Goal: Information Seeking & Learning: Learn about a topic

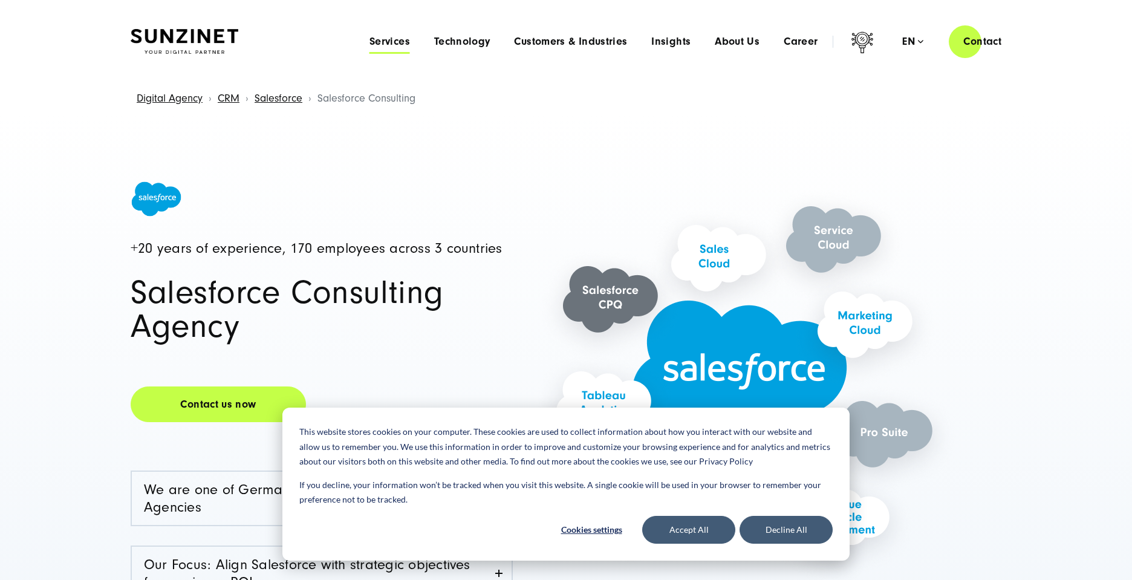
click at [384, 40] on span "Services" at bounding box center [390, 42] width 41 height 12
click at [710, 537] on button "Accept All" at bounding box center [688, 530] width 93 height 28
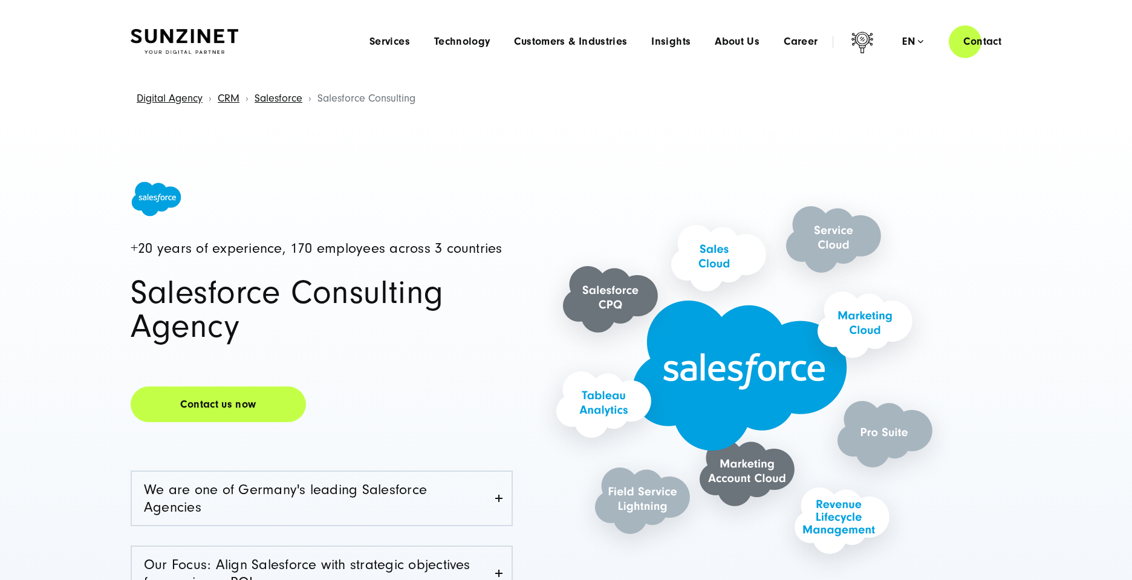
click at [1113, 520] on div "+20 years of experience, 170 employees across 3 countries Salesforce Consulting…" at bounding box center [566, 476] width 1132 height 724
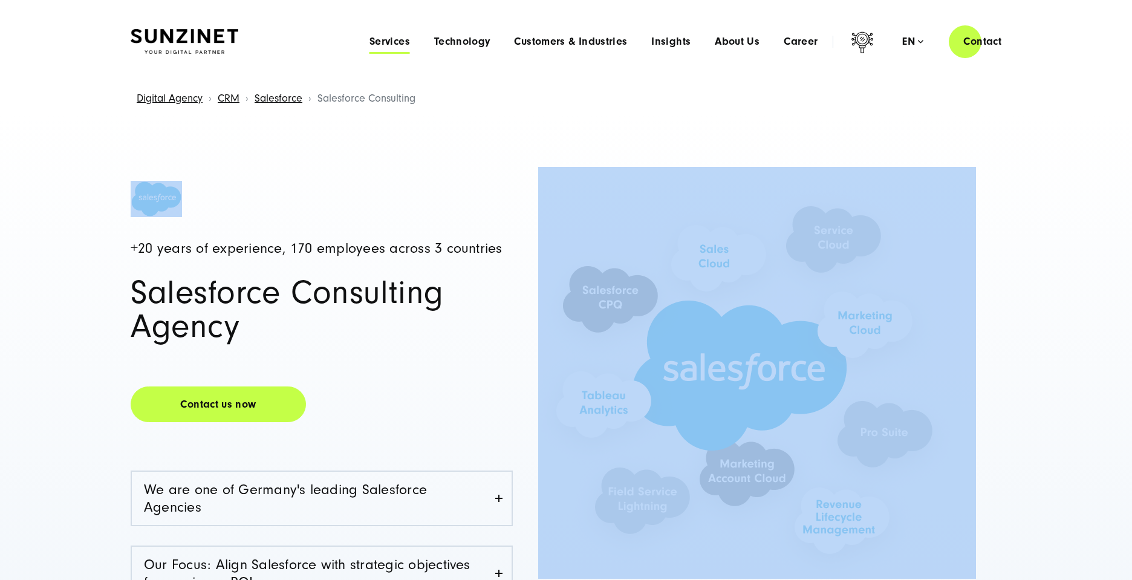
click at [388, 42] on span "Services" at bounding box center [390, 42] width 41 height 12
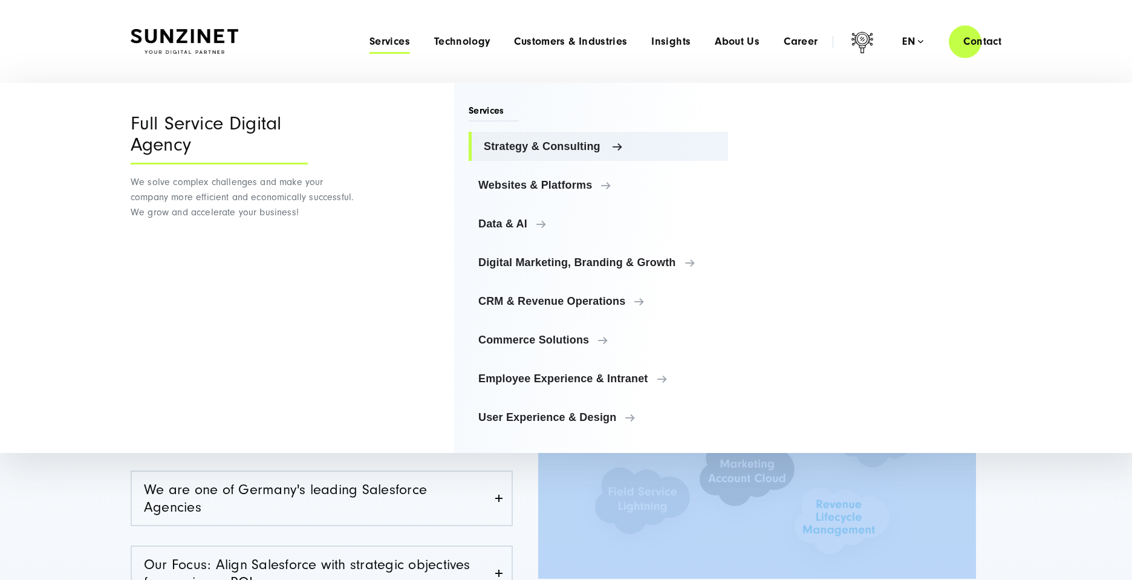
click at [547, 148] on span "Strategy & Consulting" at bounding box center [601, 146] width 235 height 12
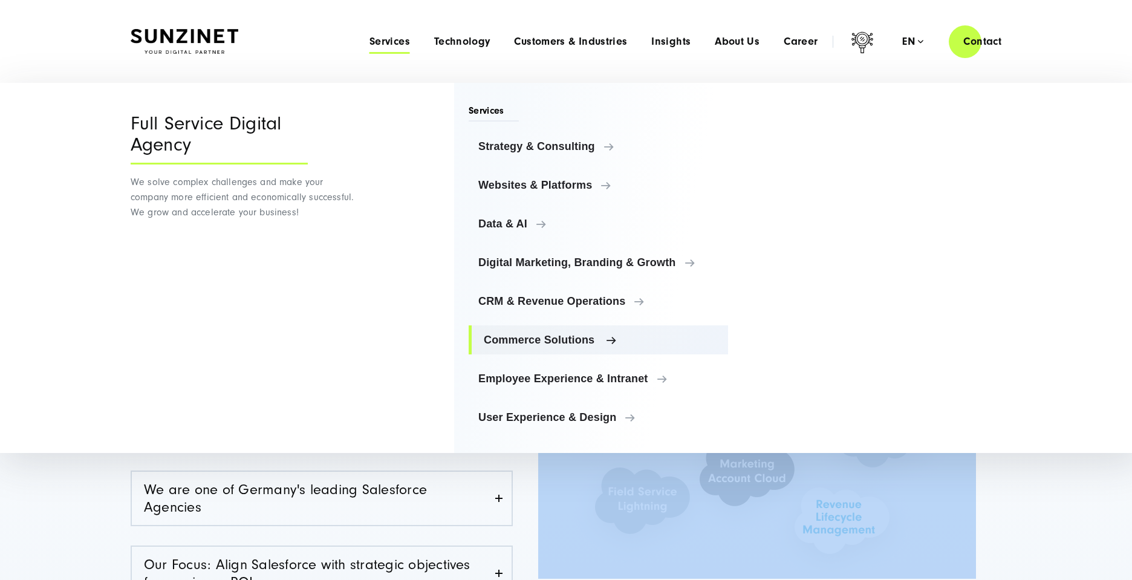
click at [593, 338] on span "Commerce Solutions" at bounding box center [601, 340] width 235 height 12
click at [611, 339] on span "Commerce Solutions" at bounding box center [601, 340] width 235 height 12
click at [572, 341] on span "Commerce Solutions" at bounding box center [601, 340] width 235 height 12
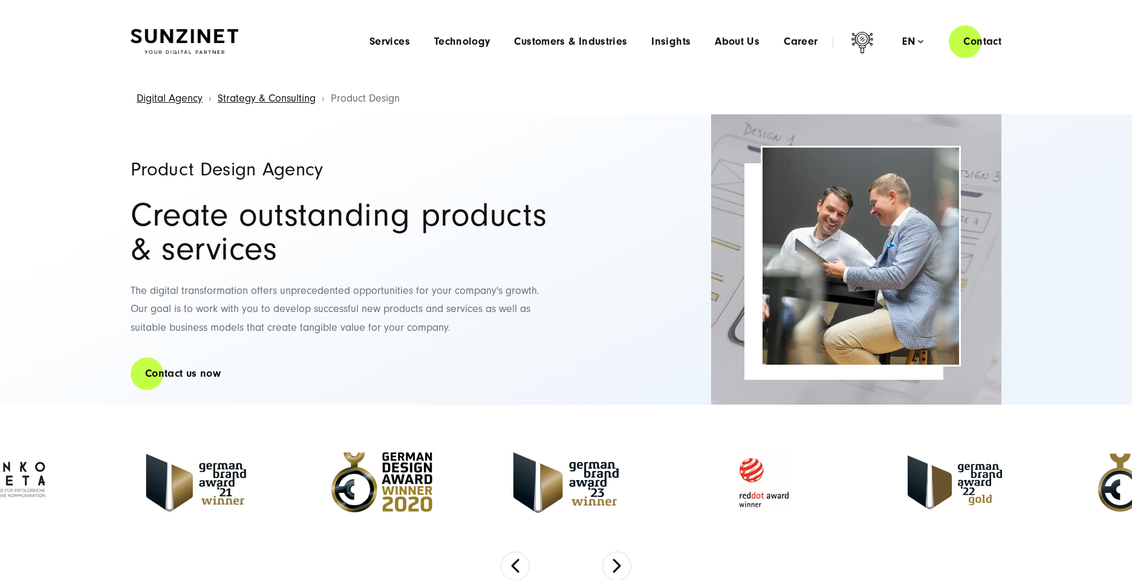
click at [156, 174] on h1 "Product Design Agency" at bounding box center [342, 169] width 423 height 19
click at [157, 174] on h1 "Product Design Agency" at bounding box center [342, 169] width 423 height 19
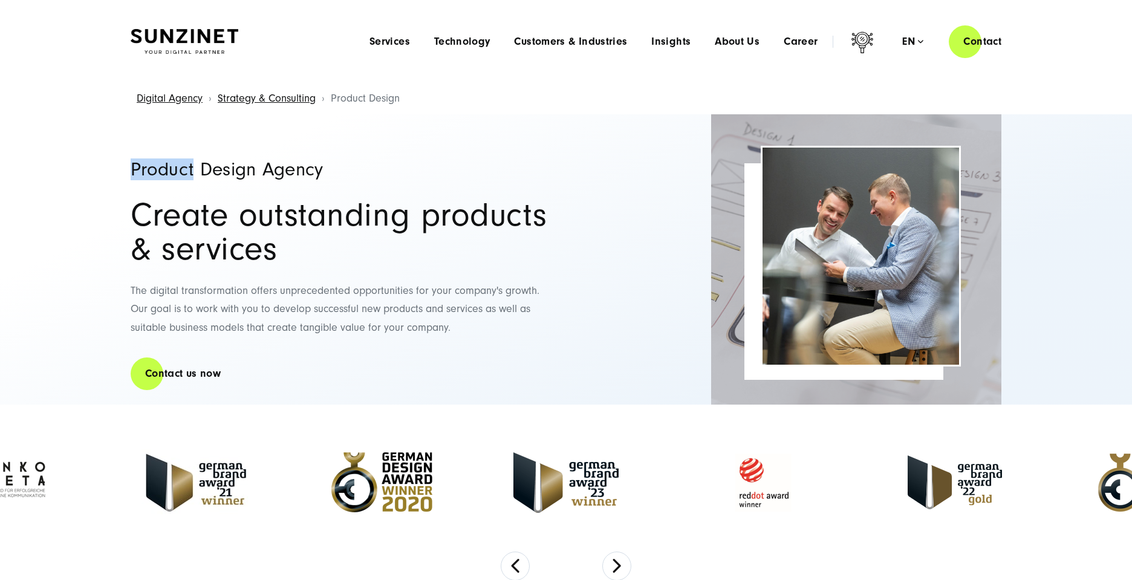
click at [157, 174] on h1 "Product Design Agency" at bounding box center [342, 169] width 423 height 19
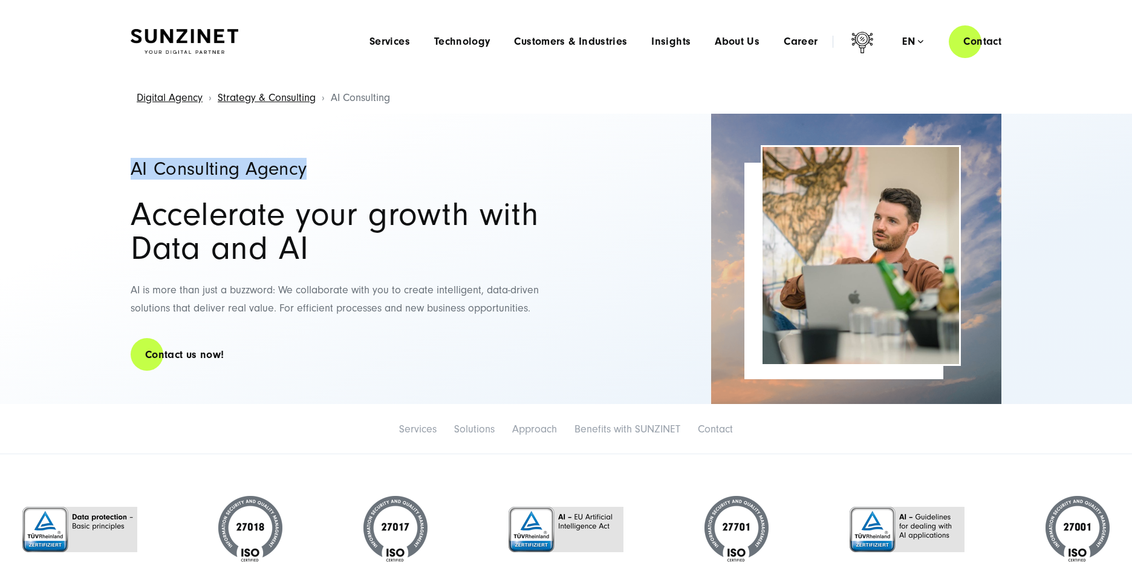
copy h1 "AI Consulting Agency"
drag, startPoint x: 128, startPoint y: 165, endPoint x: 307, endPoint y: 170, distance: 178.5
click at [307, 170] on div "AI Consulting Agency Accelerate your growth with Data and AI AI is more than ju…" at bounding box center [565, 259] width 919 height 290
click at [307, 170] on h1 "AI Consulting Agency" at bounding box center [342, 168] width 423 height 19
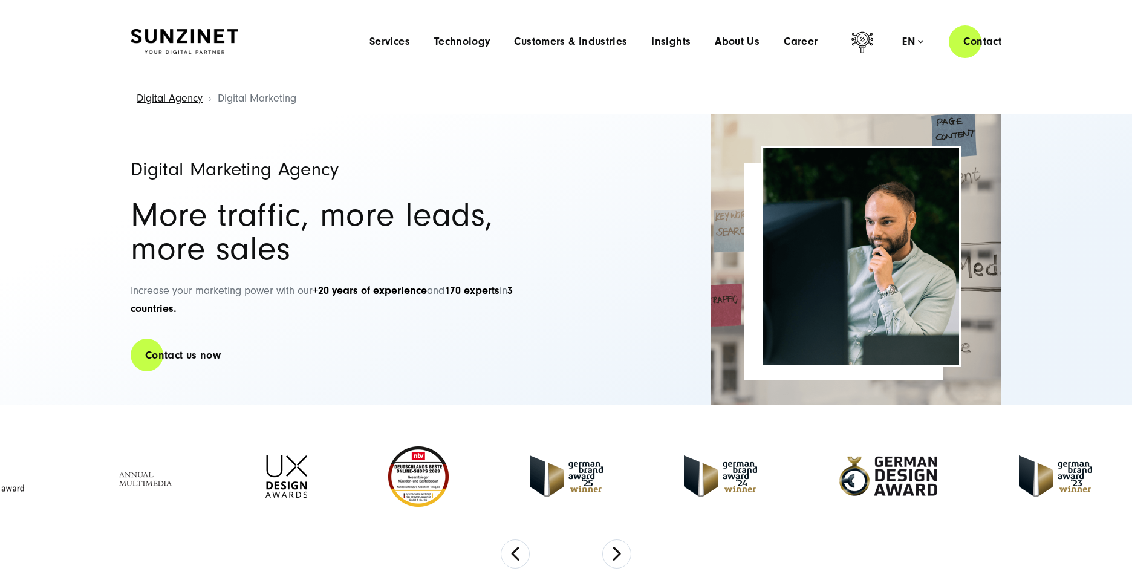
click at [141, 172] on h1 "Digital Marketing Agency" at bounding box center [342, 169] width 423 height 19
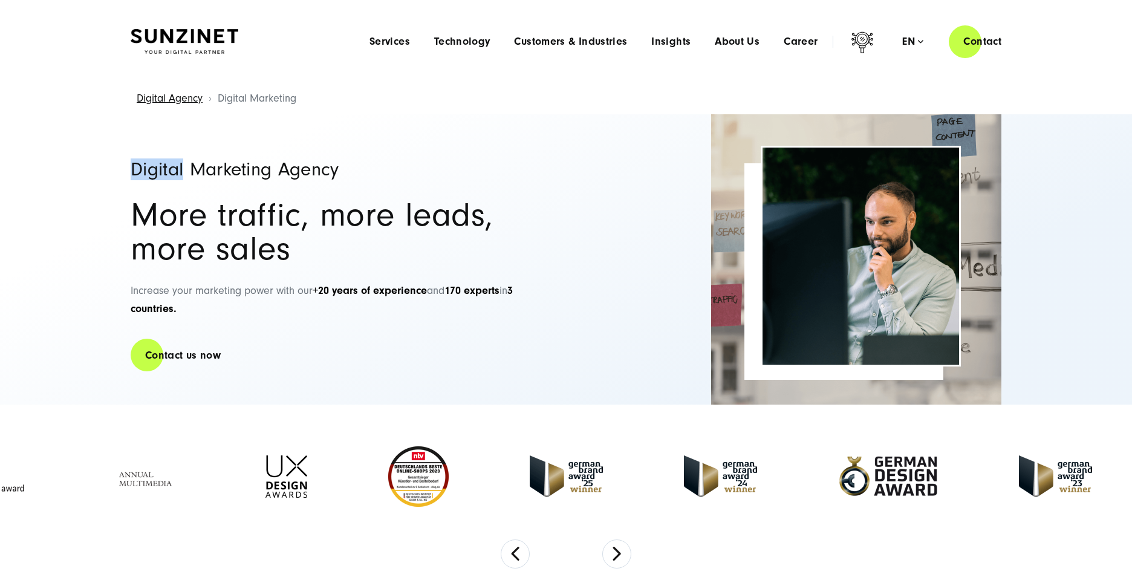
click at [141, 172] on h1 "Digital Marketing Agency" at bounding box center [342, 169] width 423 height 19
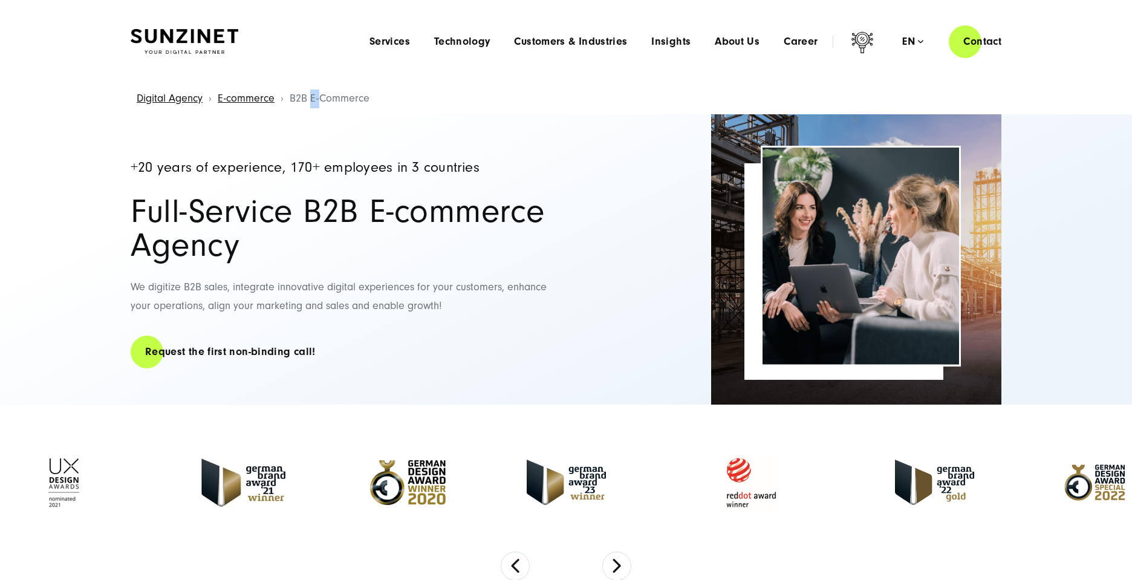
copy span "E-"
copy span "E"
drag, startPoint x: 308, startPoint y: 97, endPoint x: 314, endPoint y: 100, distance: 6.2
click at [314, 100] on span "B2B E-Commerce" at bounding box center [330, 98] width 80 height 13
